Goal: Check status

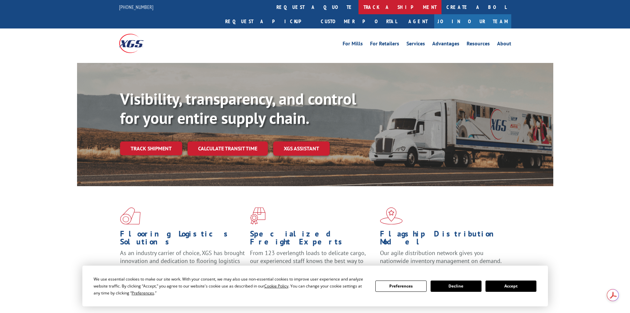
click at [359, 3] on link "track a shipment" at bounding box center [400, 7] width 83 height 14
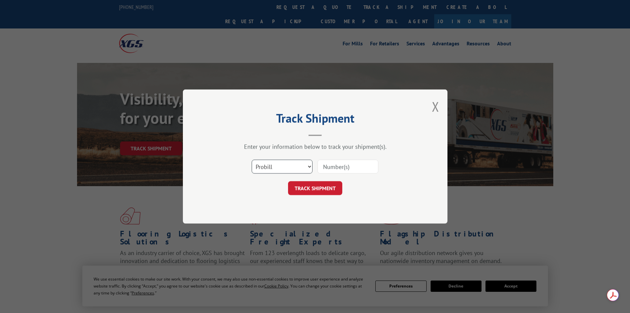
click at [309, 167] on select "Select category... Probill BOL PO" at bounding box center [282, 166] width 61 height 14
select select "bol"
click at [252, 159] on select "Select category... Probill BOL PO" at bounding box center [282, 166] width 61 height 14
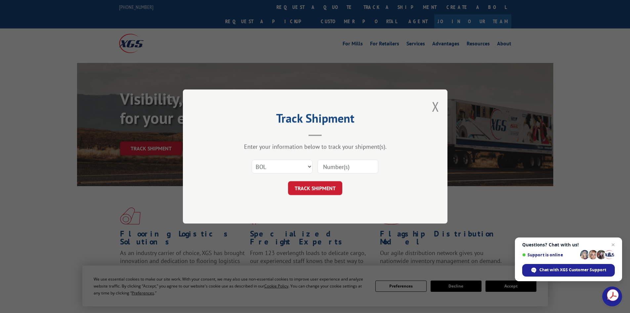
click at [363, 166] on input at bounding box center [348, 166] width 61 height 14
paste input "2846448"
type input "2846448"
click at [333, 191] on button "TRACK SHIPMENT" at bounding box center [315, 188] width 54 height 14
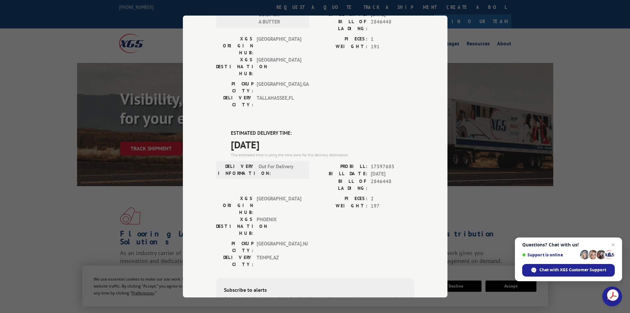
scroll to position [232, 0]
click at [605, 66] on div "Track Shipment DELIVERED DELIVERY INFORMATION: [DATE] 07:00 am [PERSON_NAME] PR…" at bounding box center [315, 156] width 630 height 313
